Goal: Book appointment/travel/reservation

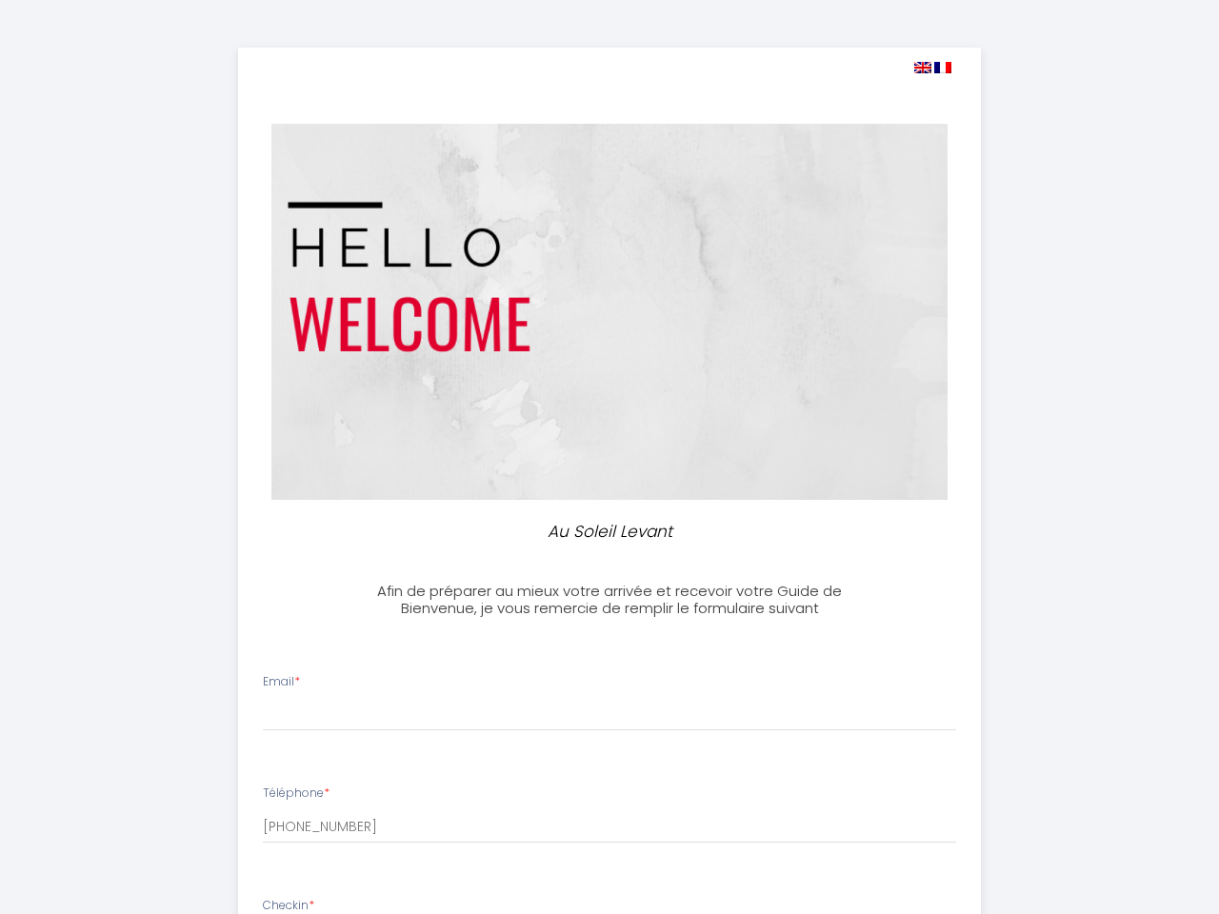
select select
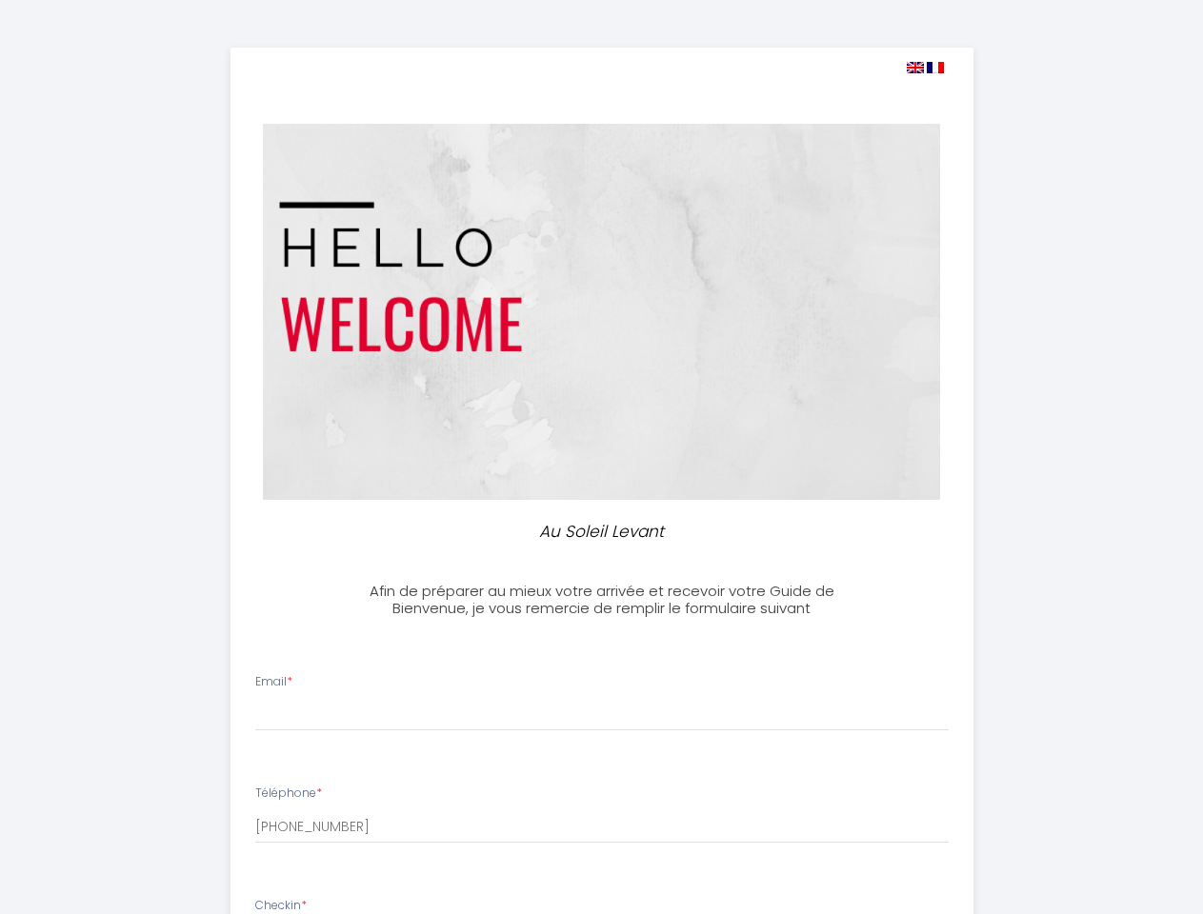
click at [914, 68] on img at bounding box center [915, 67] width 17 height 11
select select
click at [935, 68] on img at bounding box center [935, 67] width 17 height 11
select select
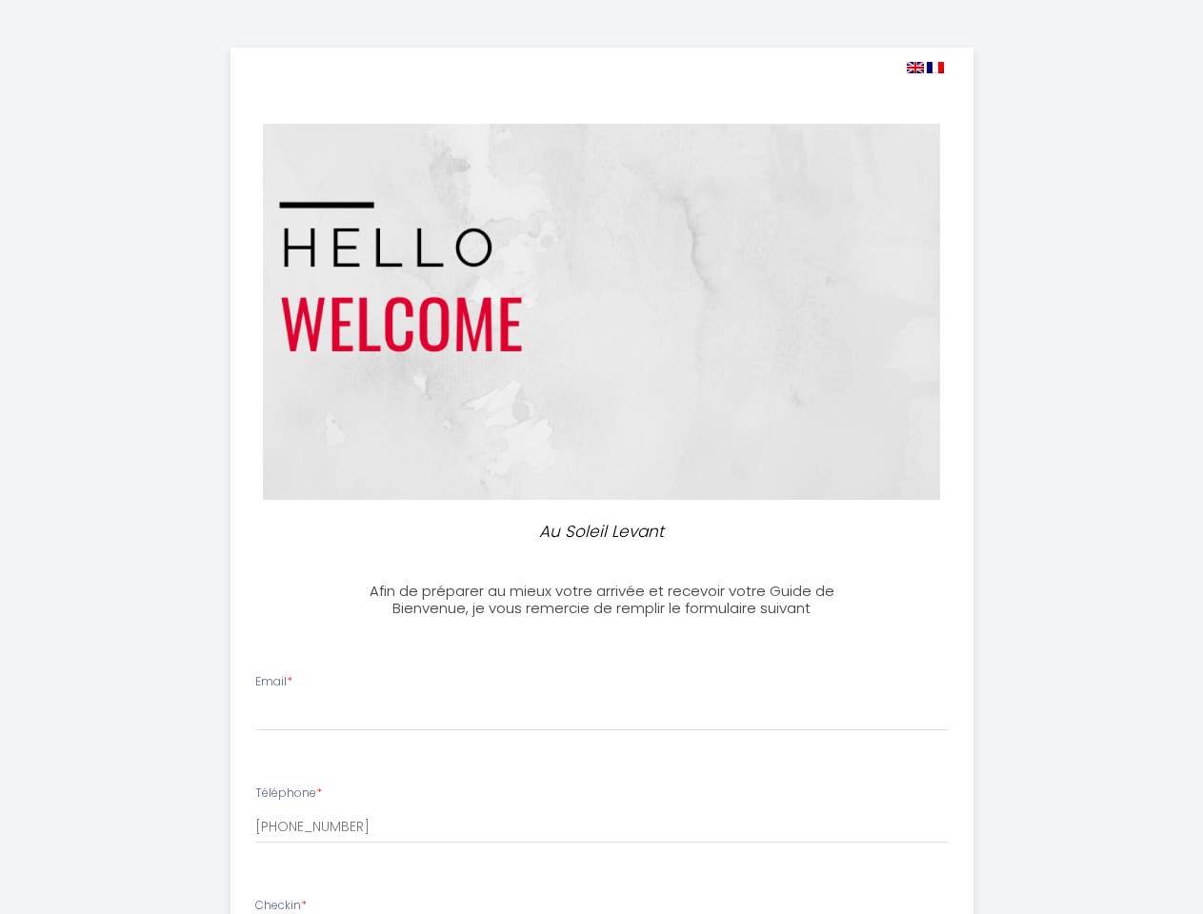
select select
